Goal: Find specific page/section: Find specific page/section

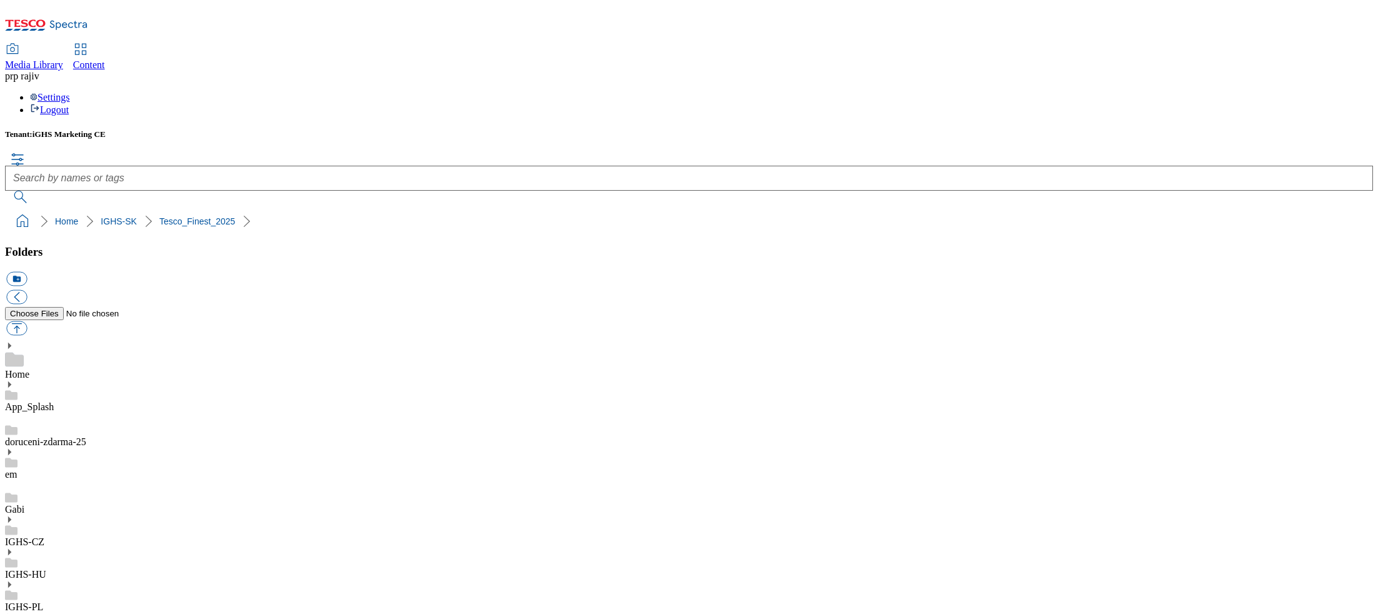
scroll to position [236, 0]
drag, startPoint x: 847, startPoint y: 505, endPoint x: 855, endPoint y: 479, distance: 26.7
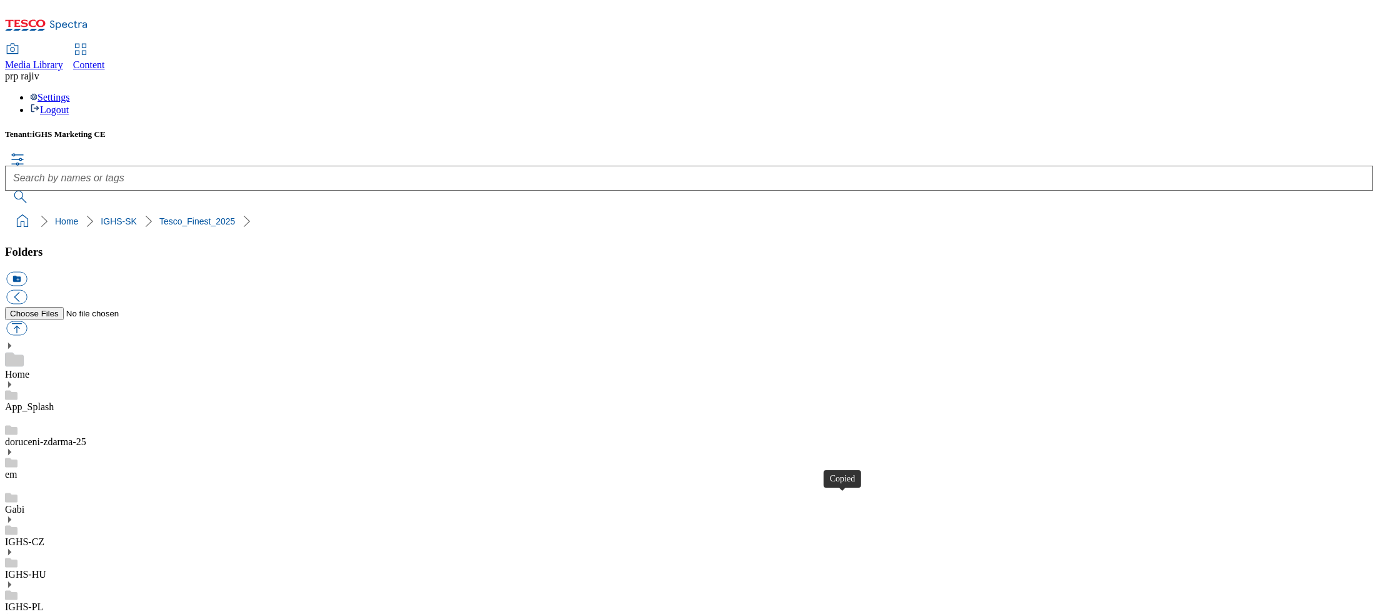
drag, startPoint x: 914, startPoint y: 342, endPoint x: 920, endPoint y: 327, distance: 15.7
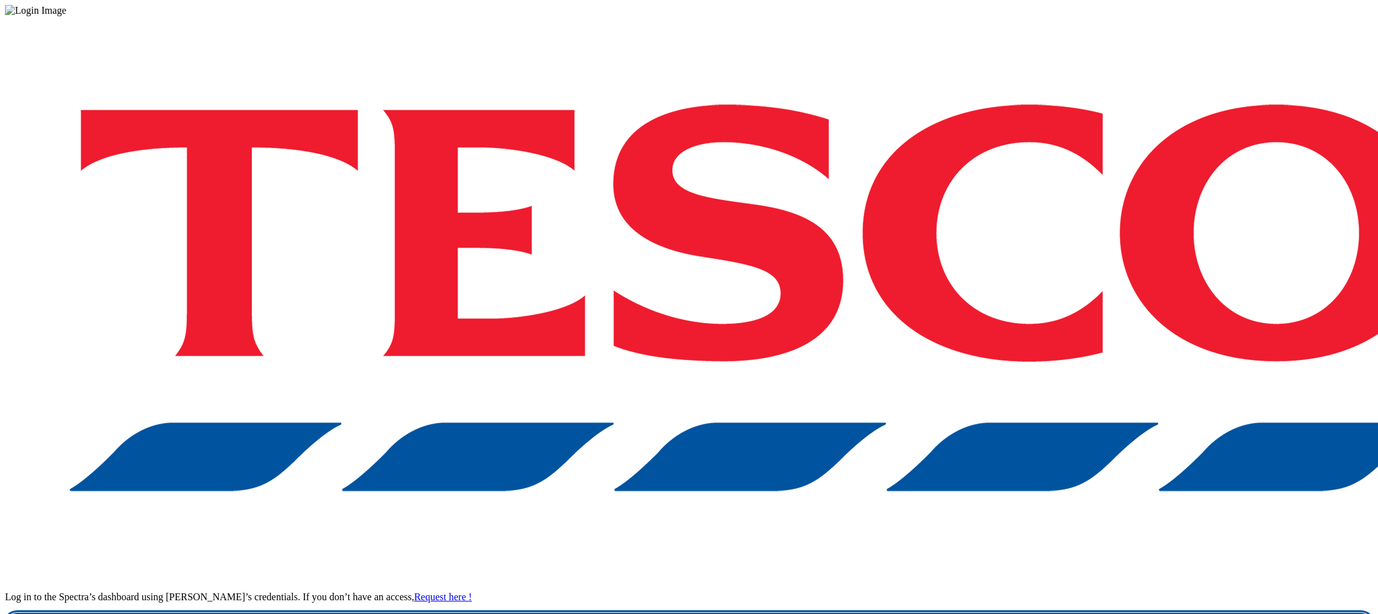
click at [1004, 612] on link "Login" at bounding box center [689, 624] width 1368 height 25
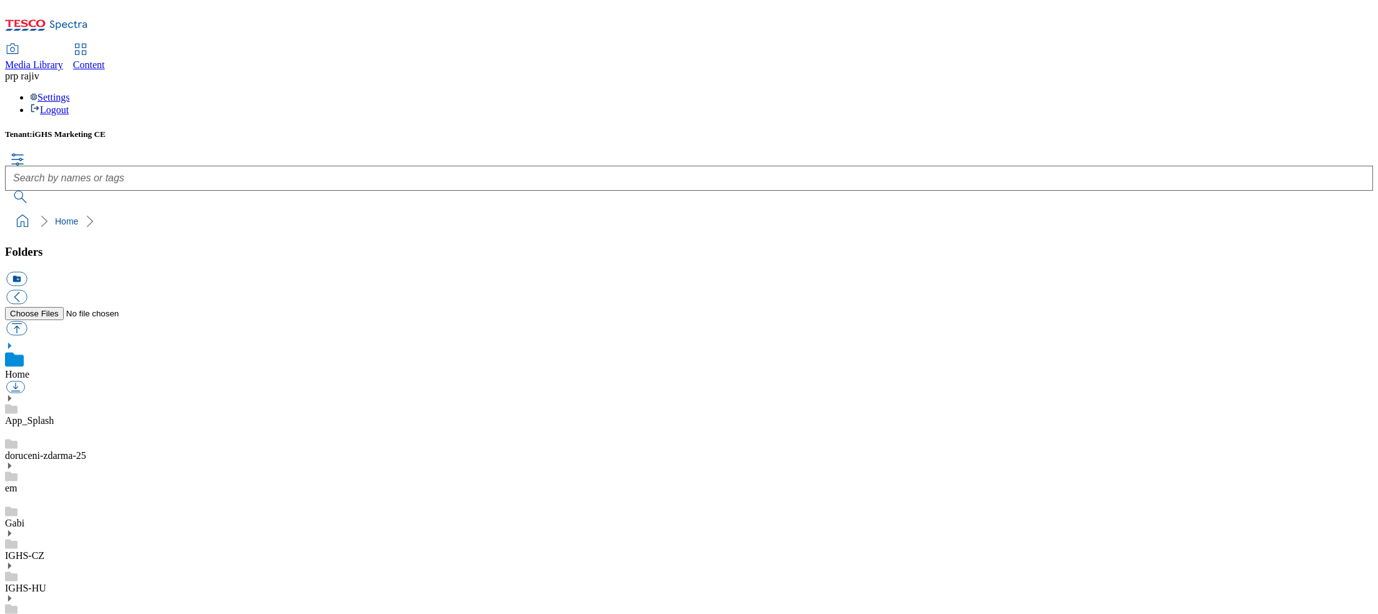
click at [14, 612] on icon at bounding box center [9, 616] width 9 height 9
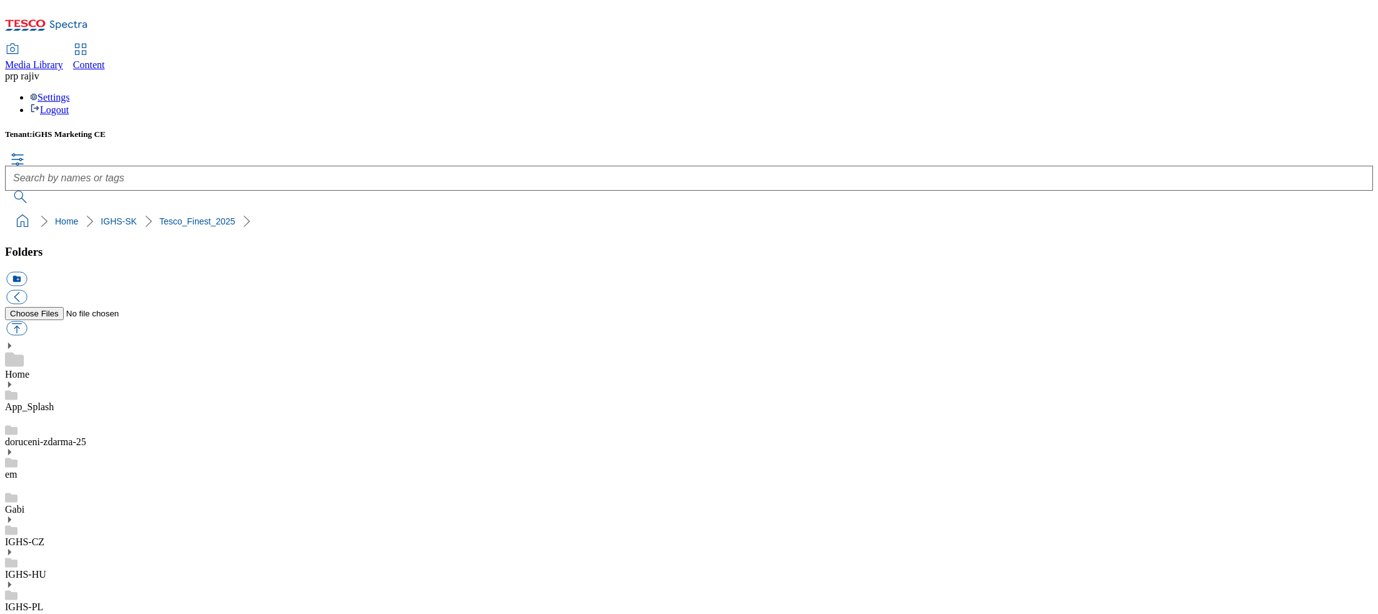
scroll to position [105, 0]
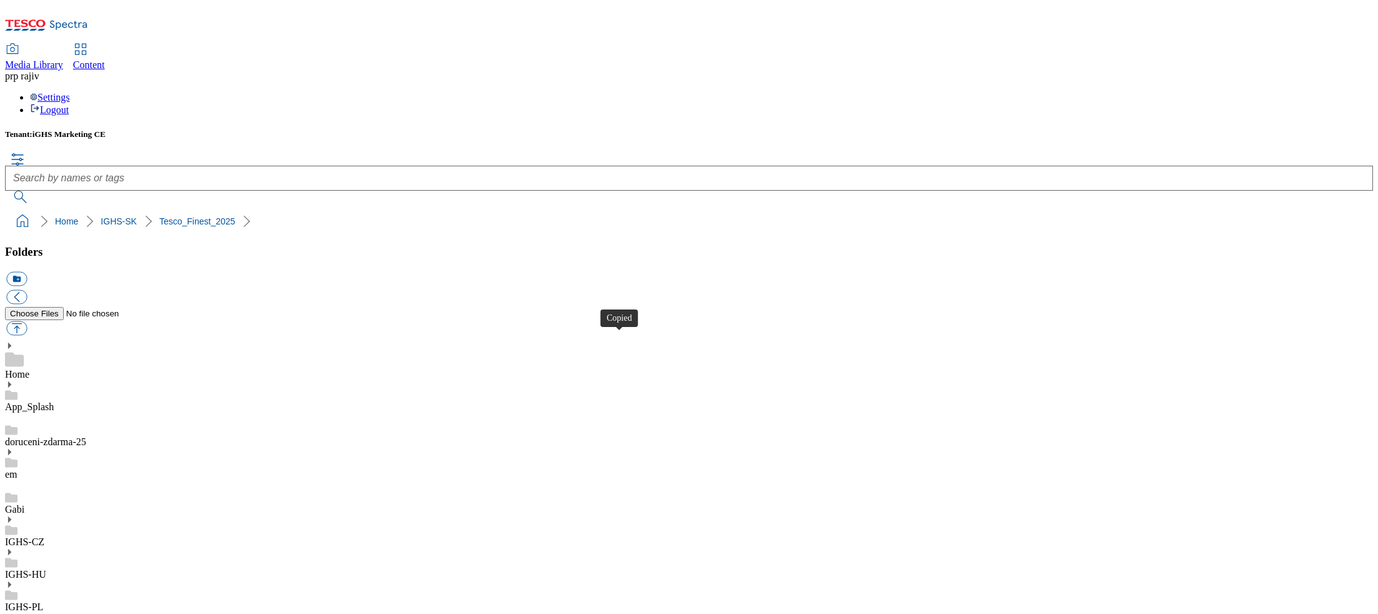
drag, startPoint x: 766, startPoint y: 344, endPoint x: 771, endPoint y: 336, distance: 9.5
